Goal: Task Accomplishment & Management: Complete application form

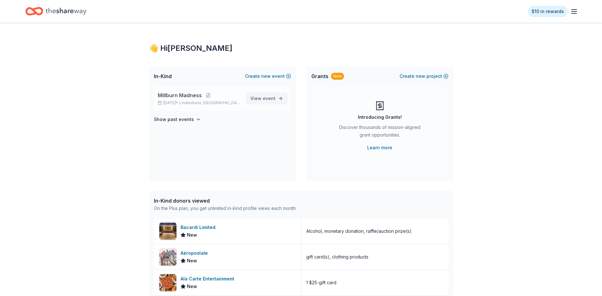
click at [273, 98] on span "event" at bounding box center [269, 98] width 13 height 5
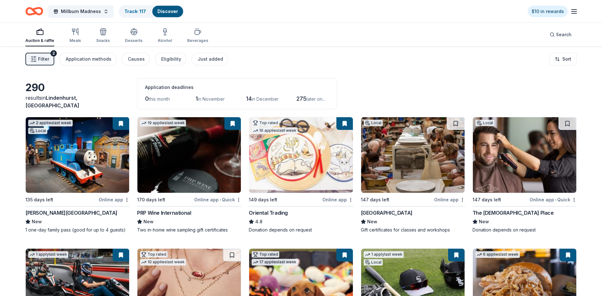
click at [83, 154] on img at bounding box center [78, 155] width 104 height 76
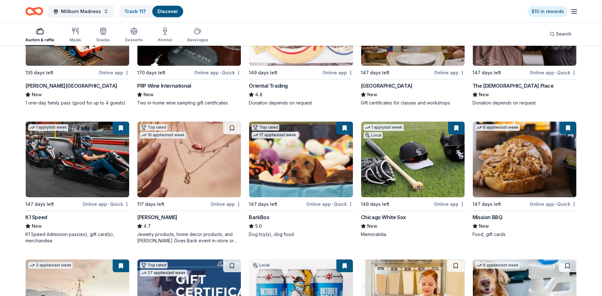
click at [286, 176] on img at bounding box center [301, 160] width 104 height 76
click at [401, 172] on img at bounding box center [413, 160] width 104 height 76
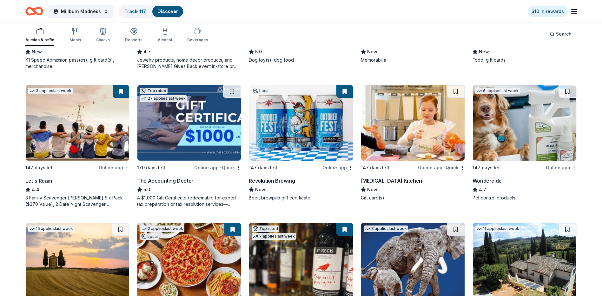
scroll to position [286, 0]
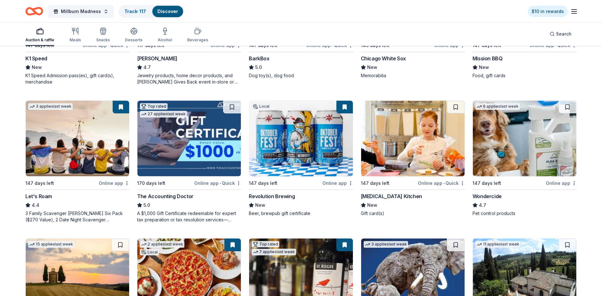
click at [64, 148] on img at bounding box center [78, 139] width 104 height 76
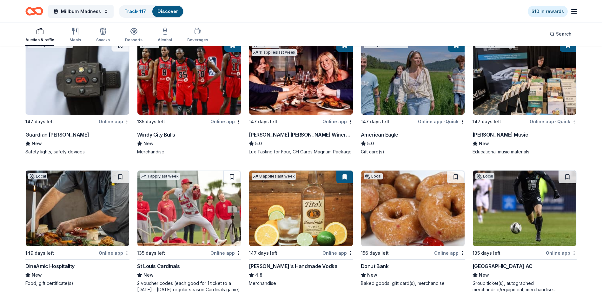
scroll to position [1048, 0]
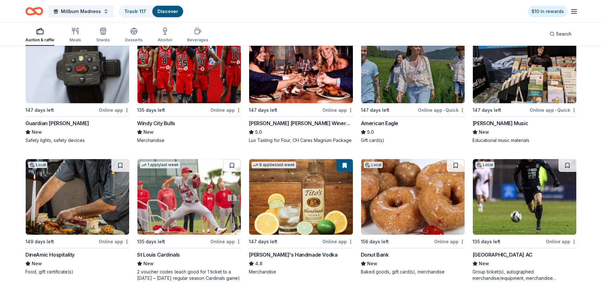
click at [299, 200] on img at bounding box center [301, 197] width 104 height 76
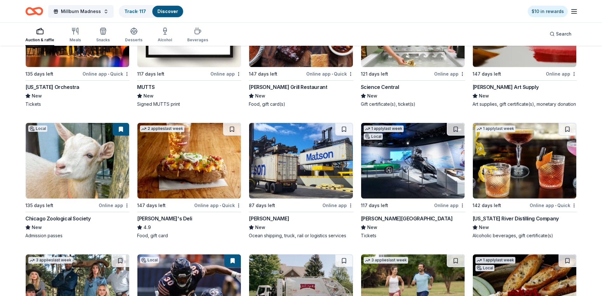
scroll to position [2163, 0]
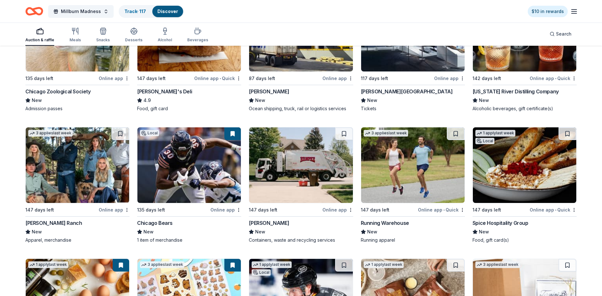
click at [203, 167] on img at bounding box center [190, 165] width 104 height 76
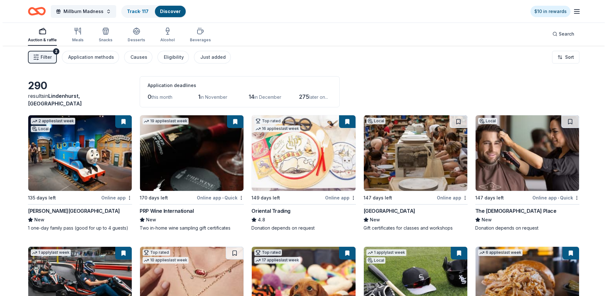
scroll to position [0, 0]
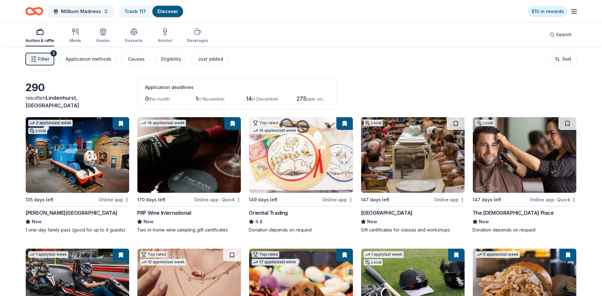
click at [47, 57] on span "Filter" at bounding box center [43, 59] width 11 height 8
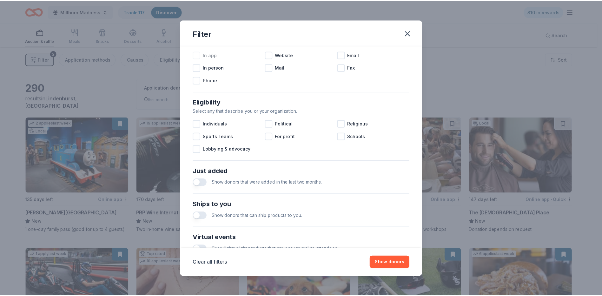
scroll to position [191, 0]
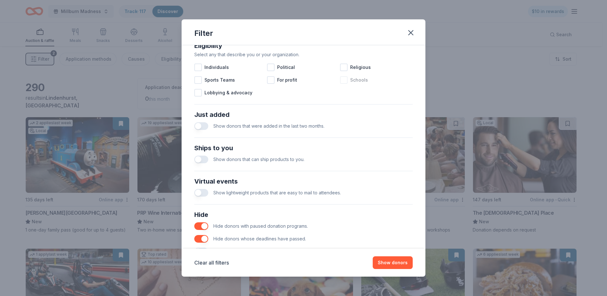
click at [340, 84] on div at bounding box center [344, 80] width 8 height 8
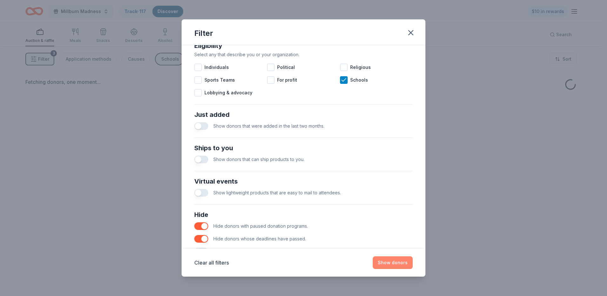
click at [391, 259] on button "Show donors" at bounding box center [393, 262] width 40 height 13
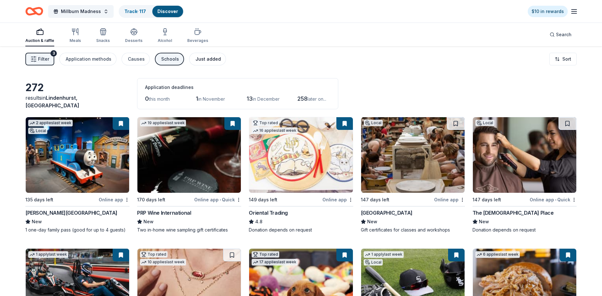
click at [211, 55] on div "Just added" at bounding box center [208, 59] width 25 height 8
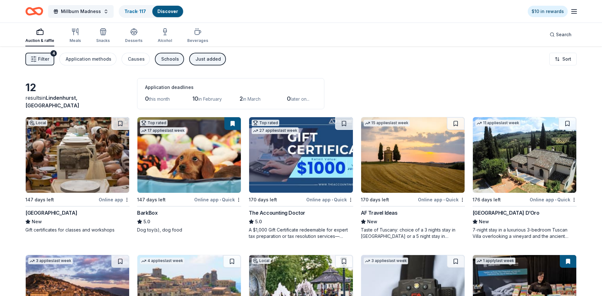
click at [205, 60] on div "Just added" at bounding box center [208, 59] width 25 height 8
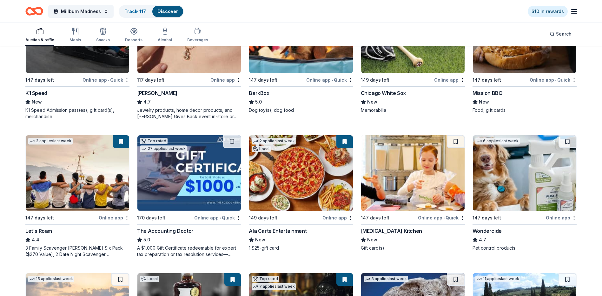
scroll to position [191, 0]
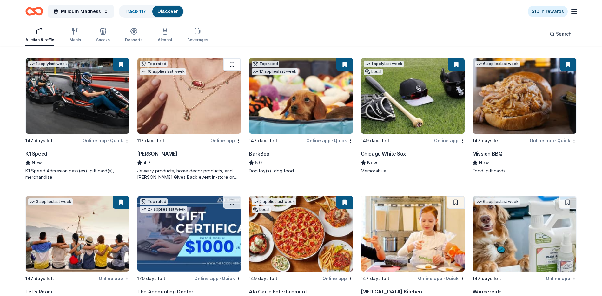
click at [232, 65] on button at bounding box center [232, 64] width 18 height 13
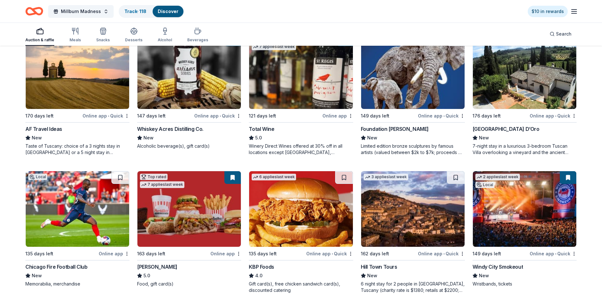
scroll to position [560, 0]
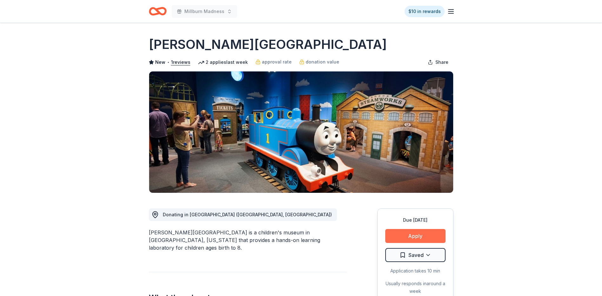
click at [411, 239] on button "Apply" at bounding box center [416, 236] width 60 height 14
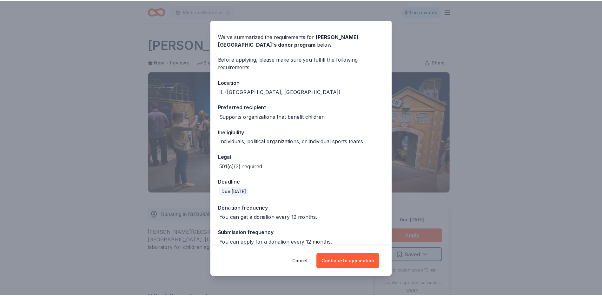
scroll to position [25, 0]
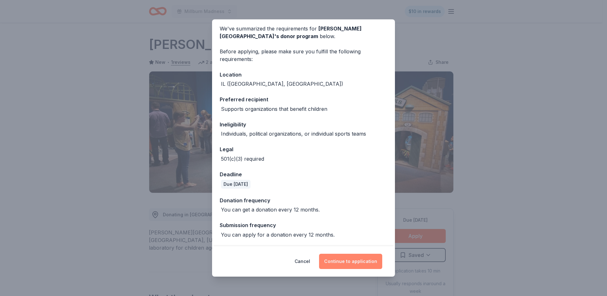
click at [344, 262] on button "Continue to application" at bounding box center [350, 261] width 63 height 15
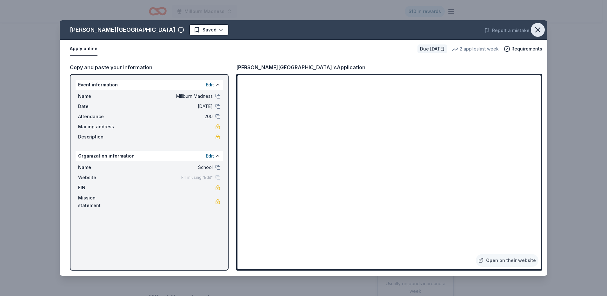
click at [538, 31] on icon "button" at bounding box center [538, 29] width 9 height 9
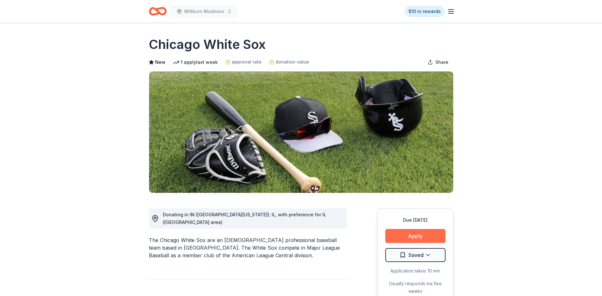
click at [420, 236] on button "Apply" at bounding box center [416, 236] width 60 height 14
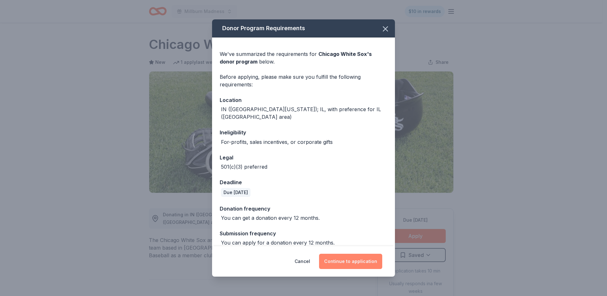
click at [349, 257] on button "Continue to application" at bounding box center [350, 261] width 63 height 15
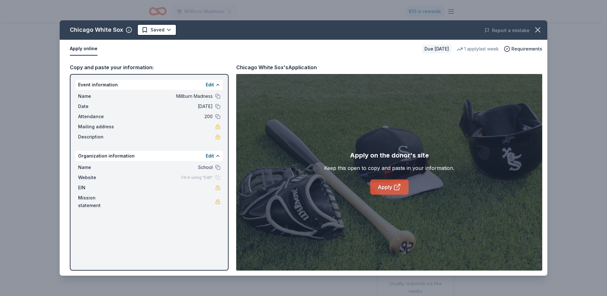
click at [389, 186] on link "Apply" at bounding box center [389, 186] width 38 height 15
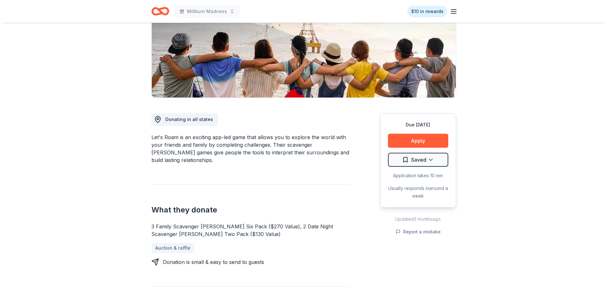
scroll to position [64, 0]
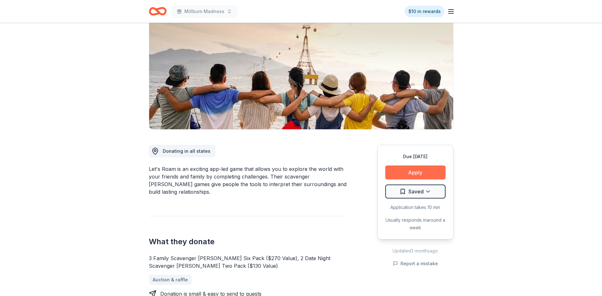
click at [407, 173] on button "Apply" at bounding box center [416, 172] width 60 height 14
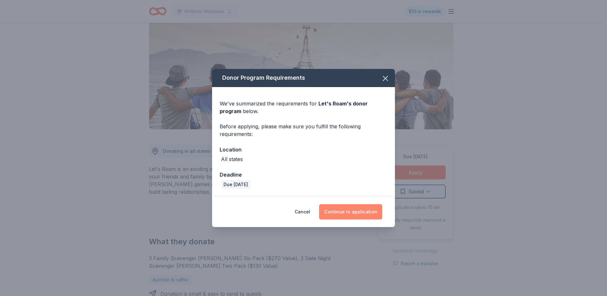
click at [360, 212] on button "Continue to application" at bounding box center [350, 211] width 63 height 15
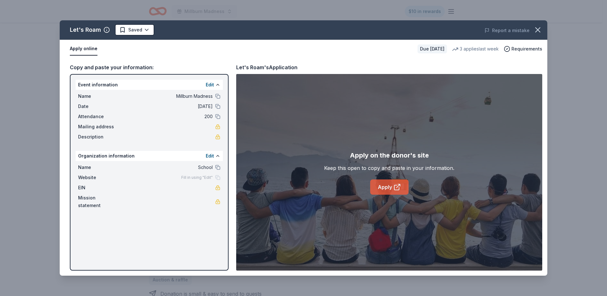
click at [383, 188] on link "Apply" at bounding box center [389, 186] width 38 height 15
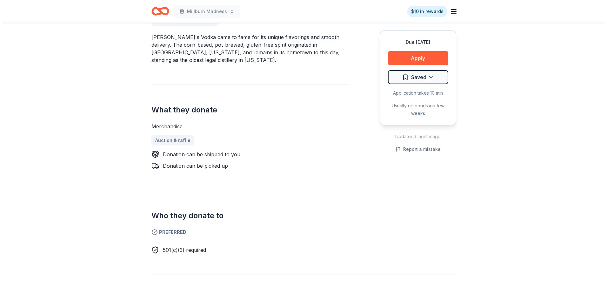
scroll to position [159, 0]
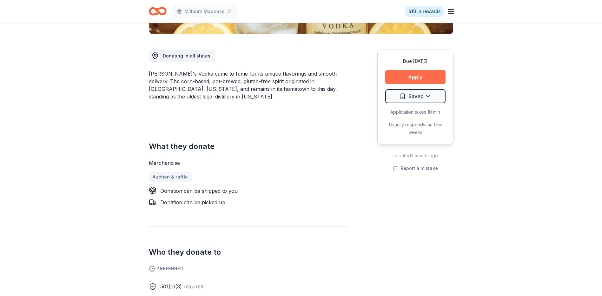
click at [419, 80] on button "Apply" at bounding box center [416, 77] width 60 height 14
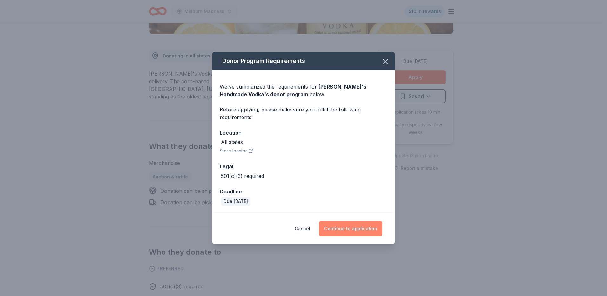
click at [349, 228] on button "Continue to application" at bounding box center [350, 228] width 63 height 15
